Goal: Information Seeking & Learning: Learn about a topic

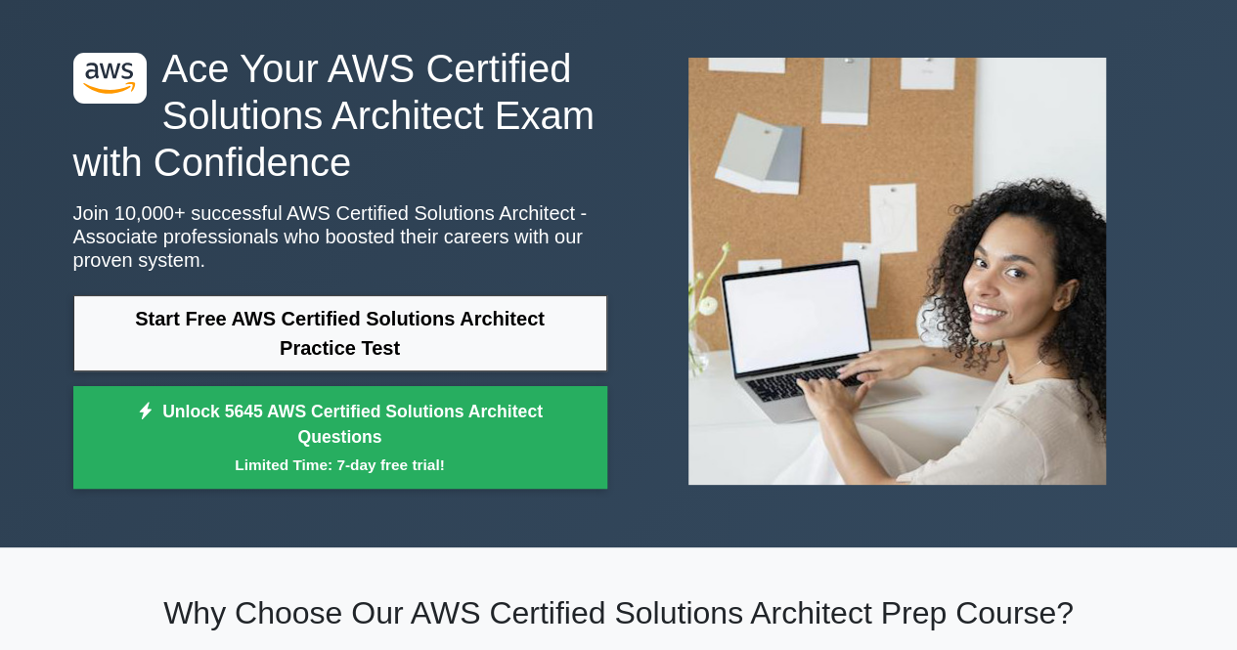
scroll to position [98, 0]
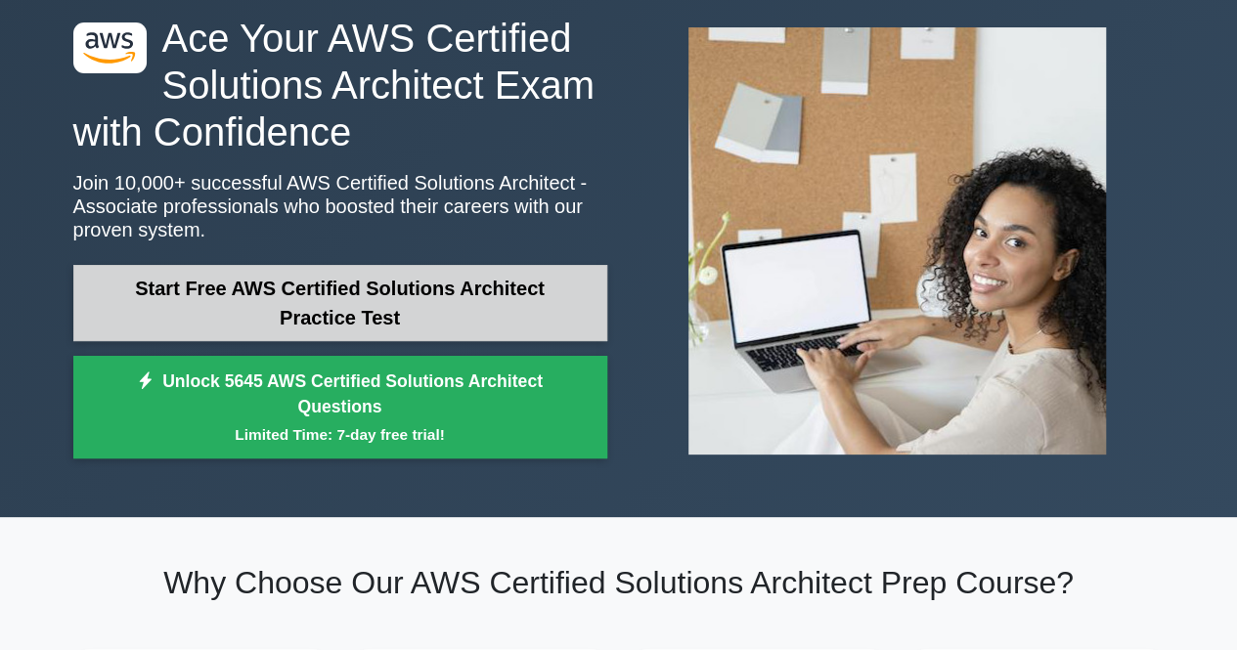
click at [381, 290] on link "Start Free AWS Certified Solutions Architect Practice Test" at bounding box center [340, 303] width 534 height 76
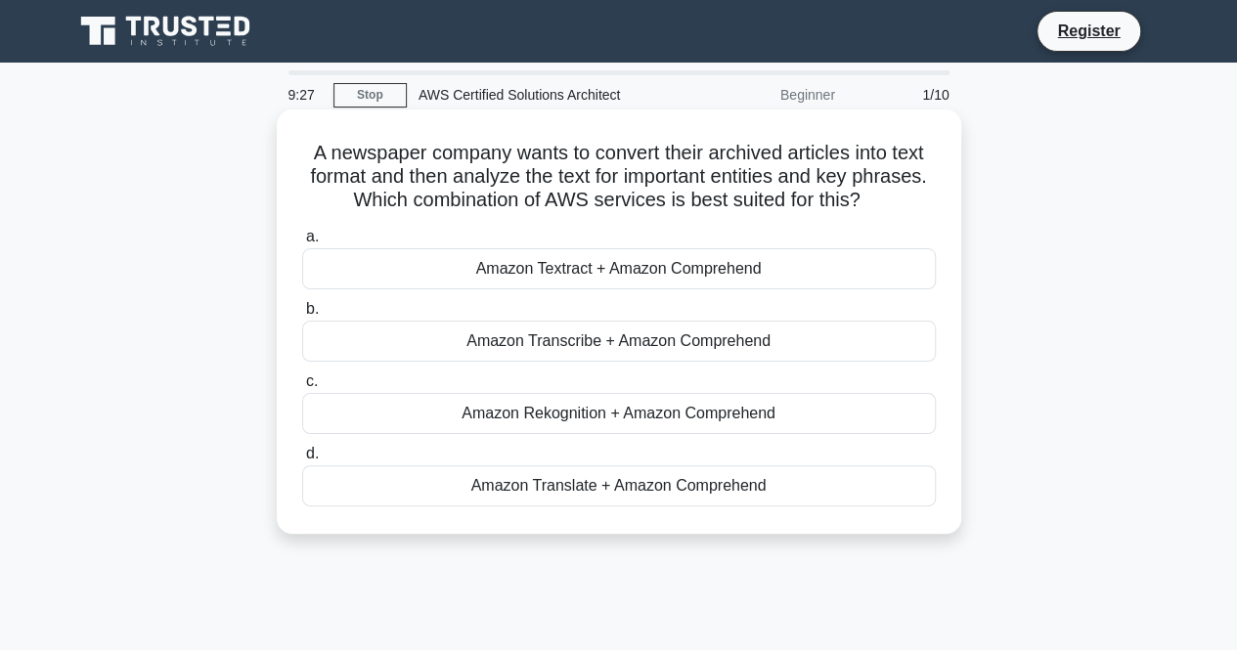
click at [604, 277] on div "Amazon Textract + Amazon Comprehend" at bounding box center [618, 268] width 633 height 41
click at [302, 243] on input "a. Amazon Textract + Amazon Comprehend" at bounding box center [302, 237] width 0 height 13
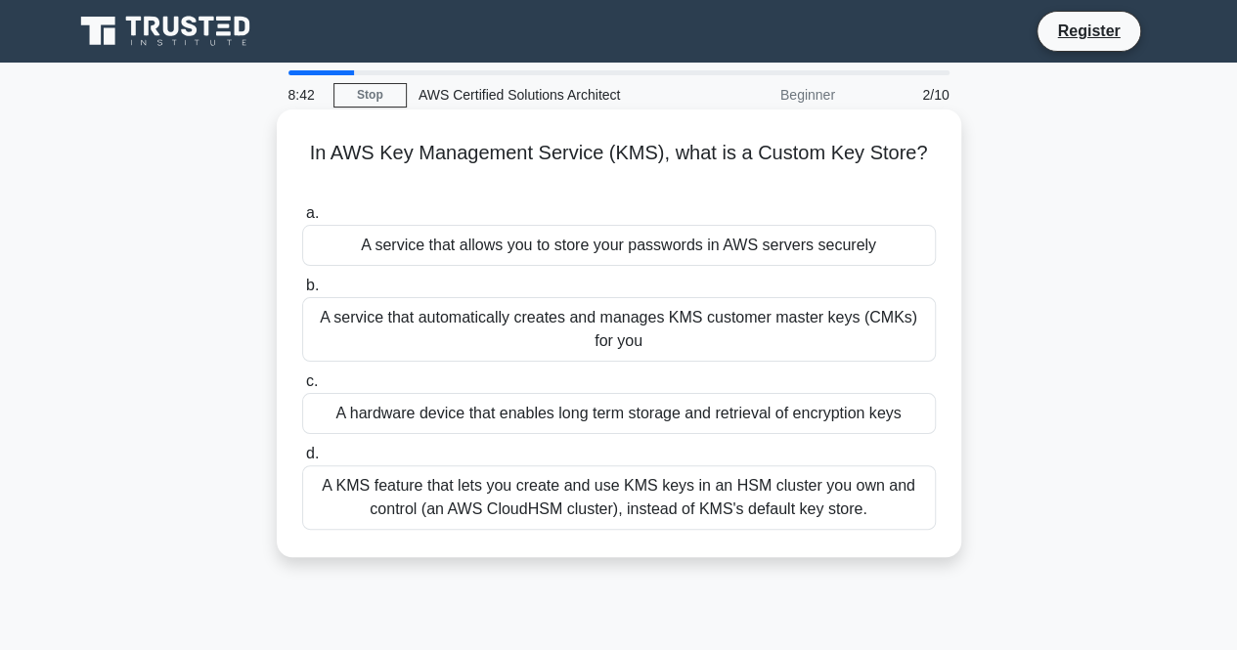
click at [692, 335] on div "A service that automatically creates and manages KMS customer master keys (CMKs…" at bounding box center [618, 329] width 633 height 65
click at [302, 292] on input "b. A service that automatically creates and manages KMS customer master keys (C…" at bounding box center [302, 286] width 0 height 13
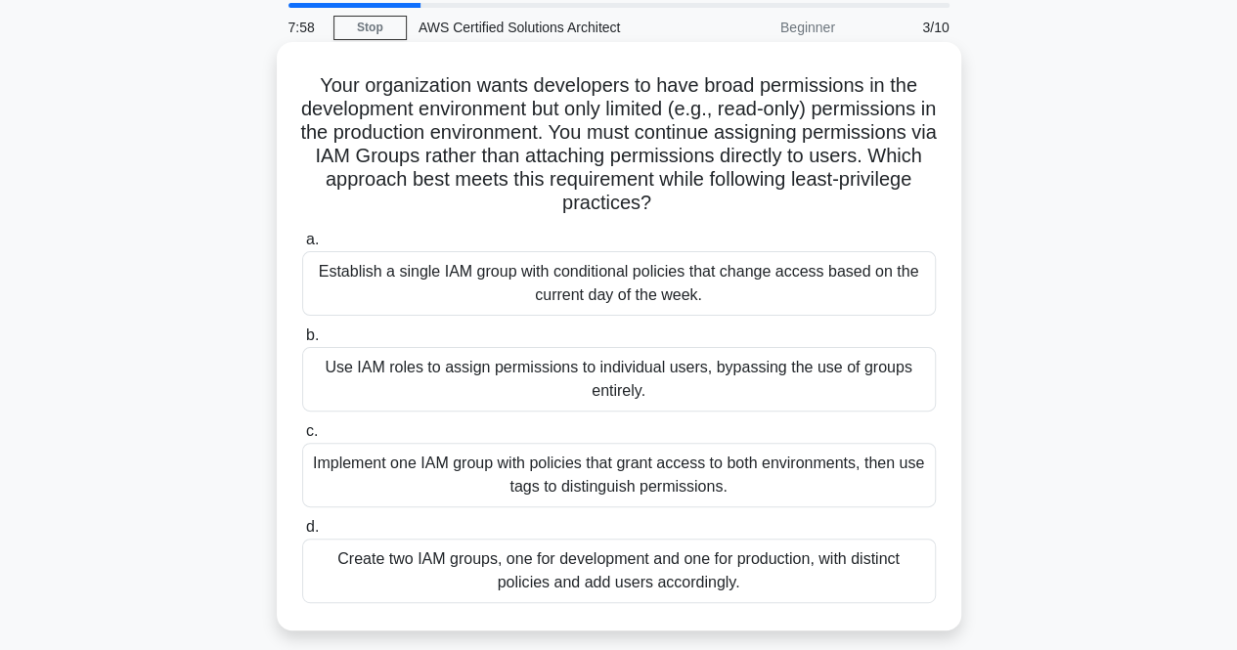
scroll to position [98, 0]
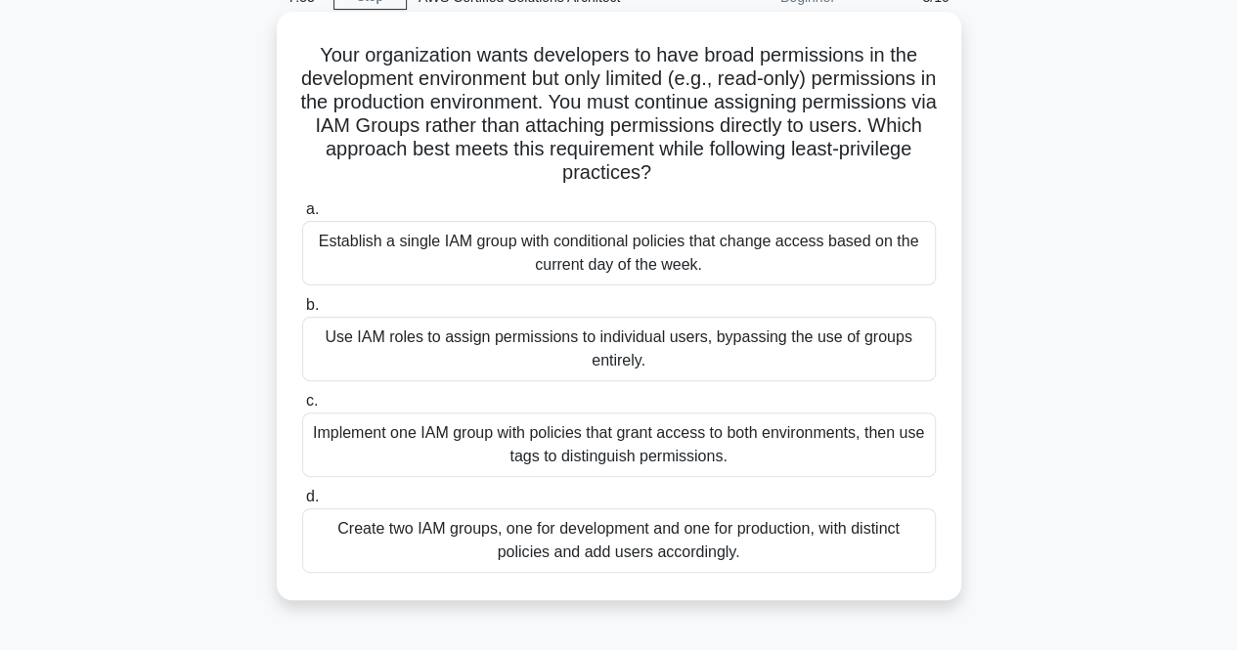
click at [625, 553] on div "Create two IAM groups, one for development and one for production, with distinc…" at bounding box center [618, 540] width 633 height 65
click at [302, 503] on input "d. Create two IAM groups, one for development and one for production, with dist…" at bounding box center [302, 497] width 0 height 13
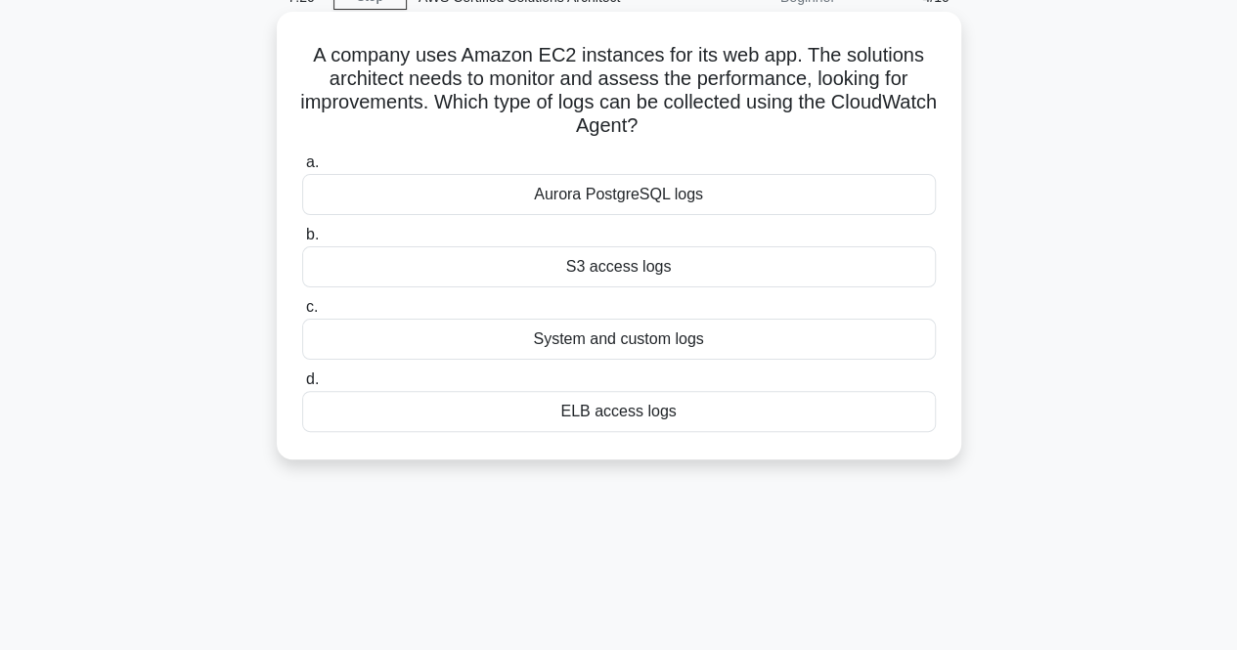
click at [691, 342] on div "System and custom logs" at bounding box center [618, 339] width 633 height 41
click at [302, 314] on input "c. System and custom logs" at bounding box center [302, 307] width 0 height 13
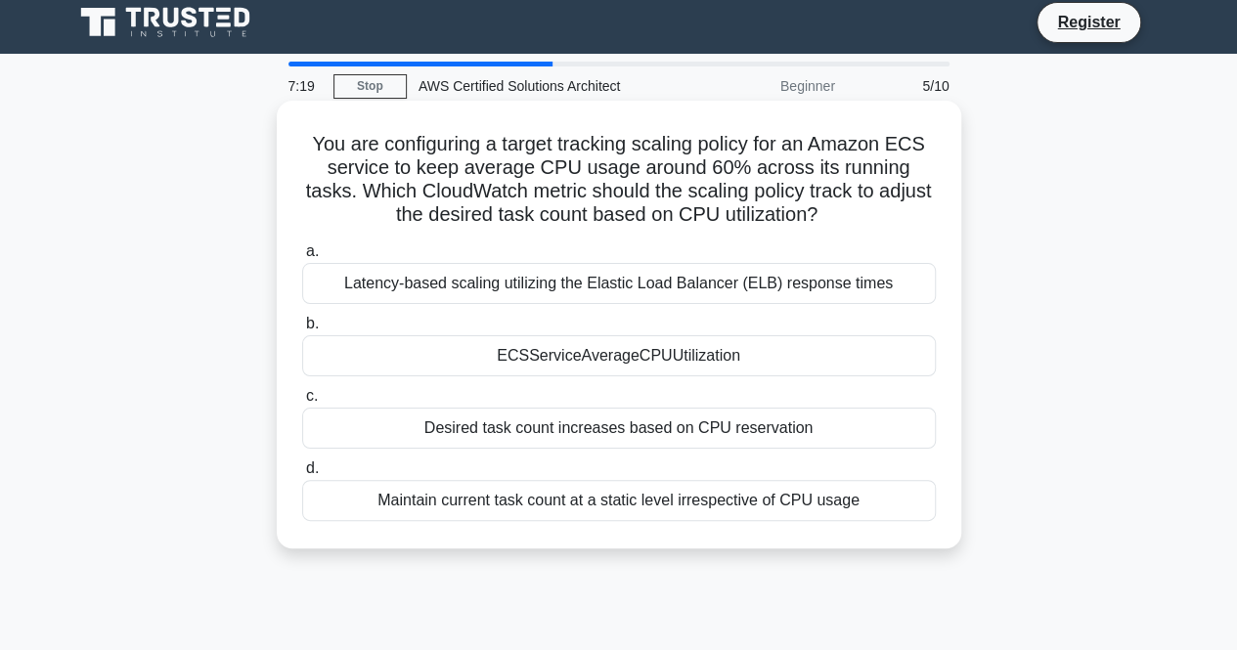
scroll to position [0, 0]
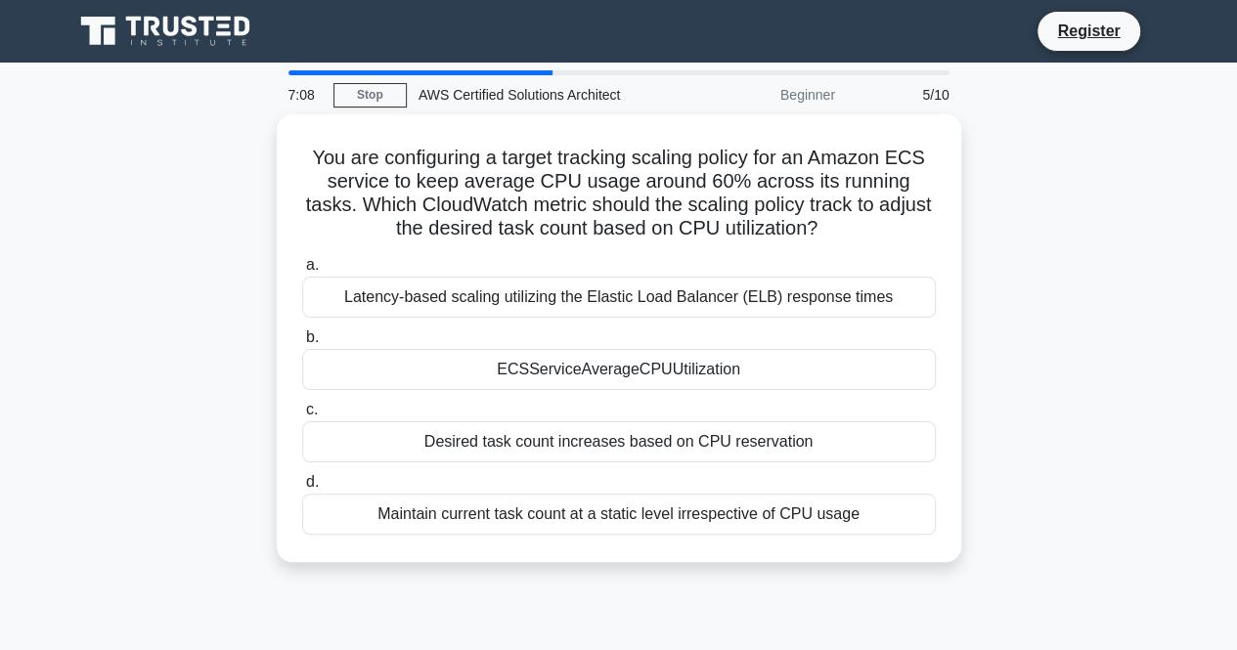
click at [505, 96] on div "AWS Certified Solutions Architect" at bounding box center [541, 94] width 269 height 39
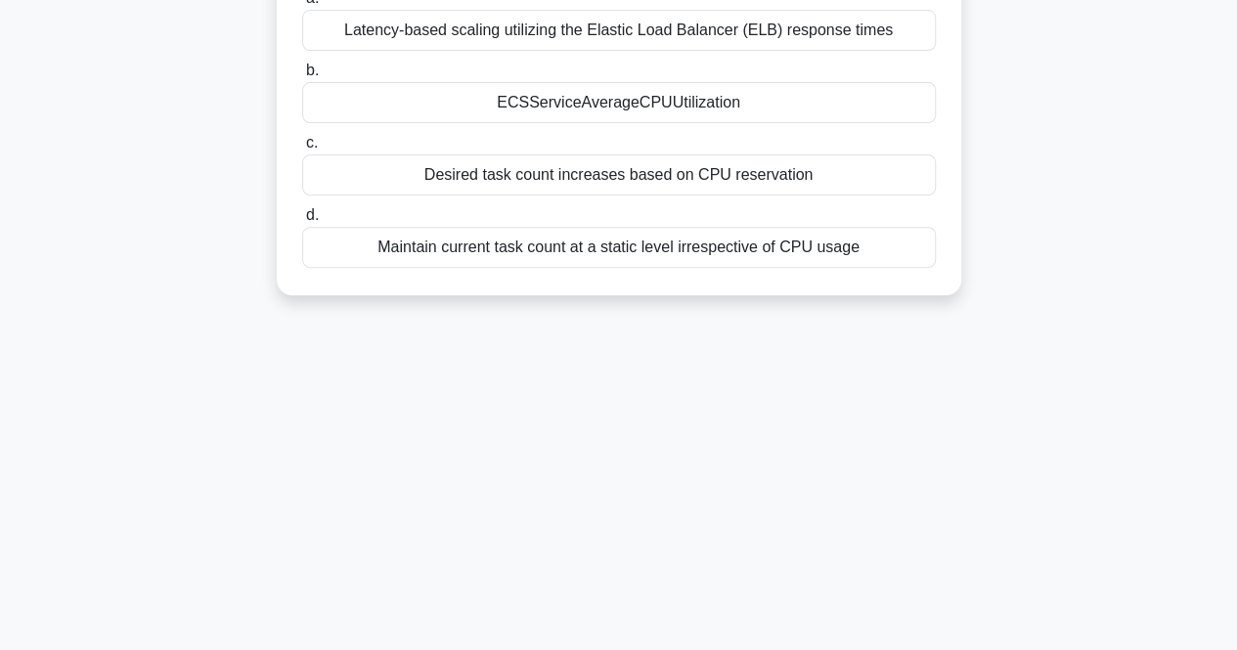
scroll to position [391, 0]
